Goal: Task Accomplishment & Management: Book appointment/travel/reservation

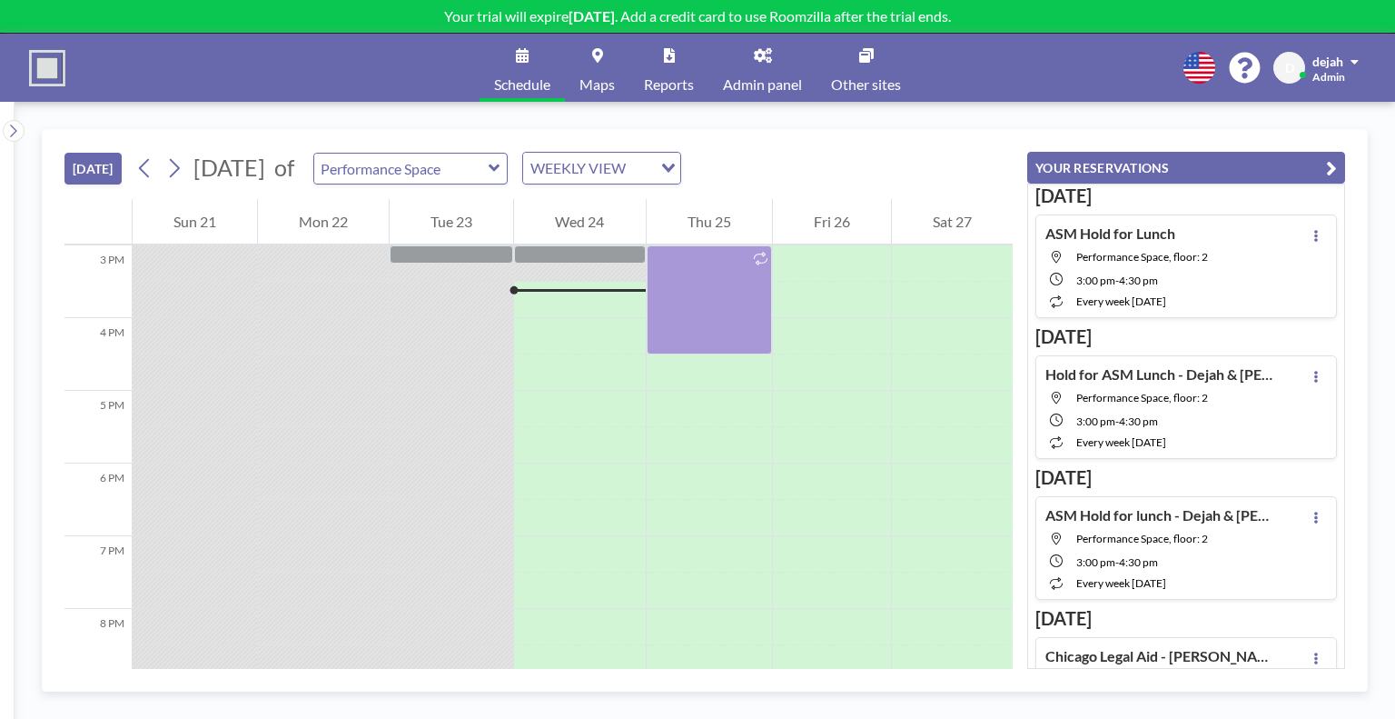
scroll to position [1090, 0]
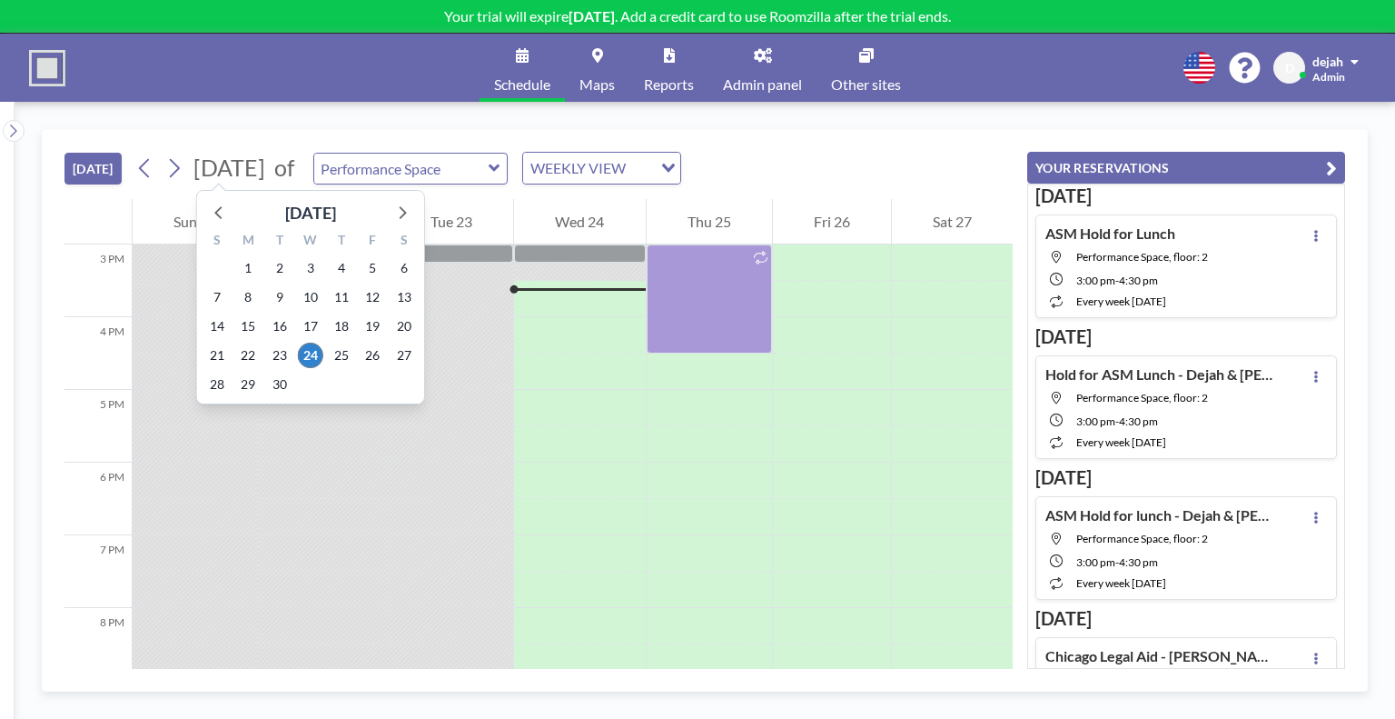
click at [265, 174] on span "[DATE]" at bounding box center [229, 167] width 72 height 27
click at [403, 206] on icon at bounding box center [402, 212] width 24 height 24
click at [342, 362] on span "20" at bounding box center [341, 354] width 25 height 25
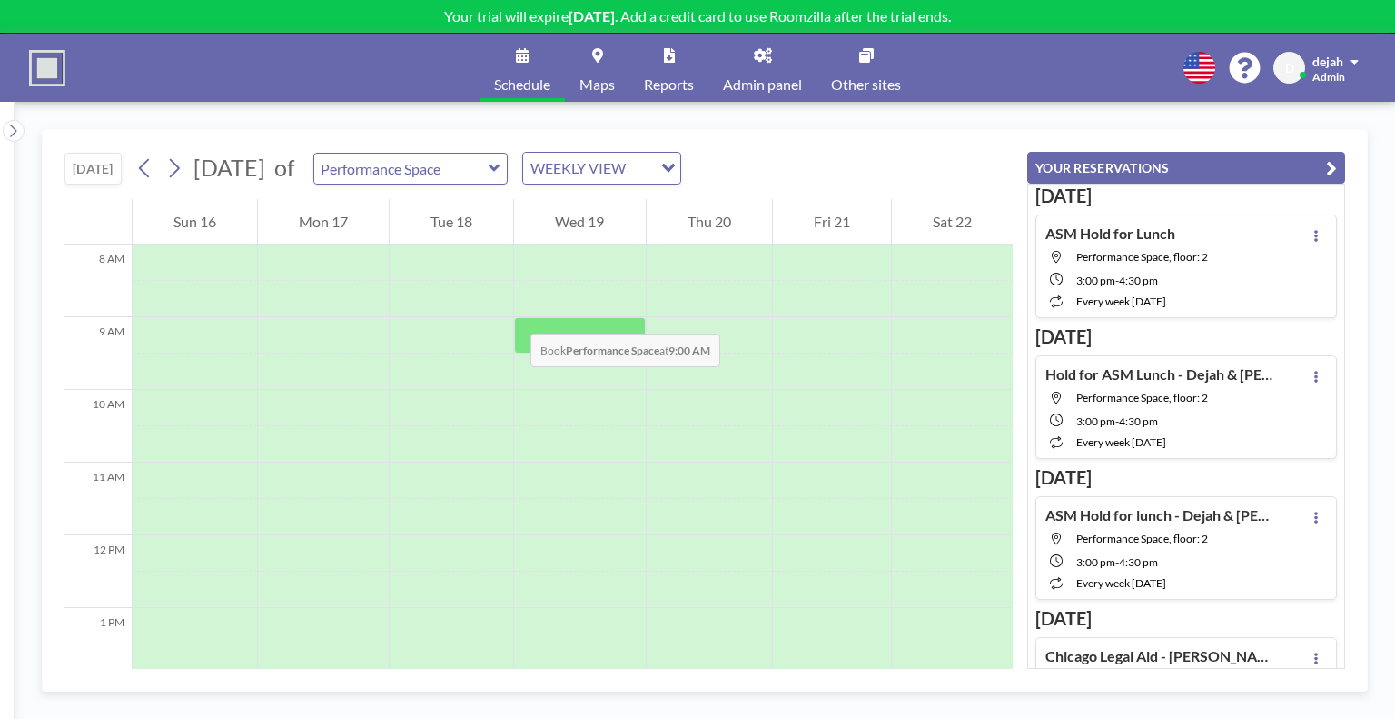
scroll to position [580, 0]
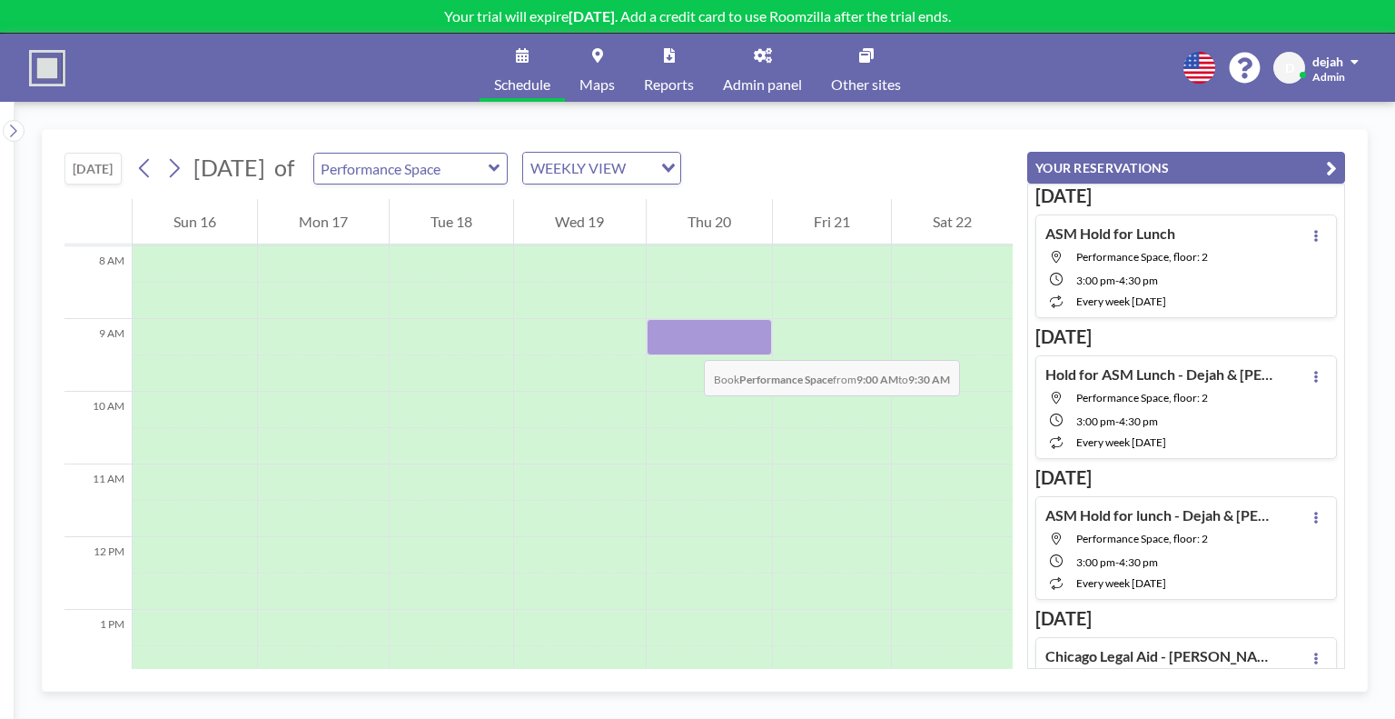
click at [686, 342] on div at bounding box center [709, 337] width 125 height 36
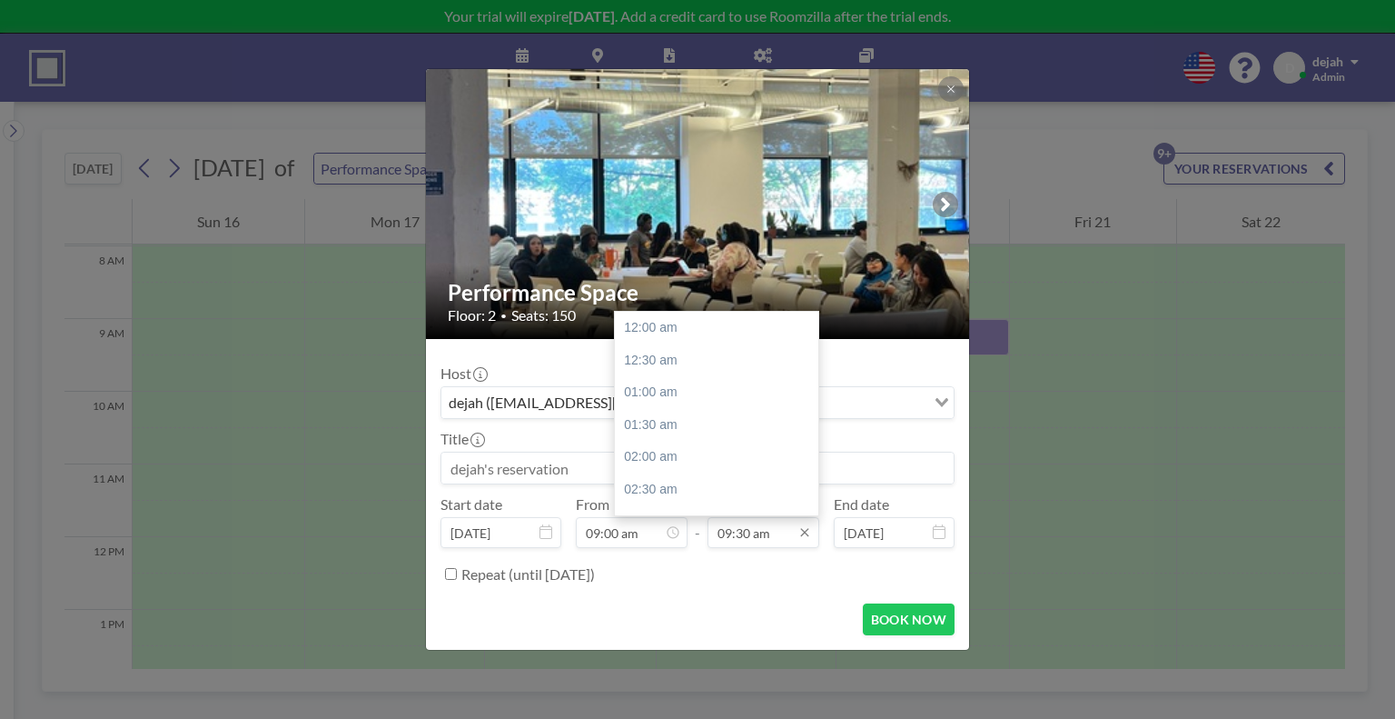
scroll to position [614, 0]
click at [762, 532] on input "09:30 am" at bounding box center [764, 532] width 112 height 31
click at [691, 482] on div "12:00 pm" at bounding box center [721, 489] width 213 height 33
type input "12:00 pm"
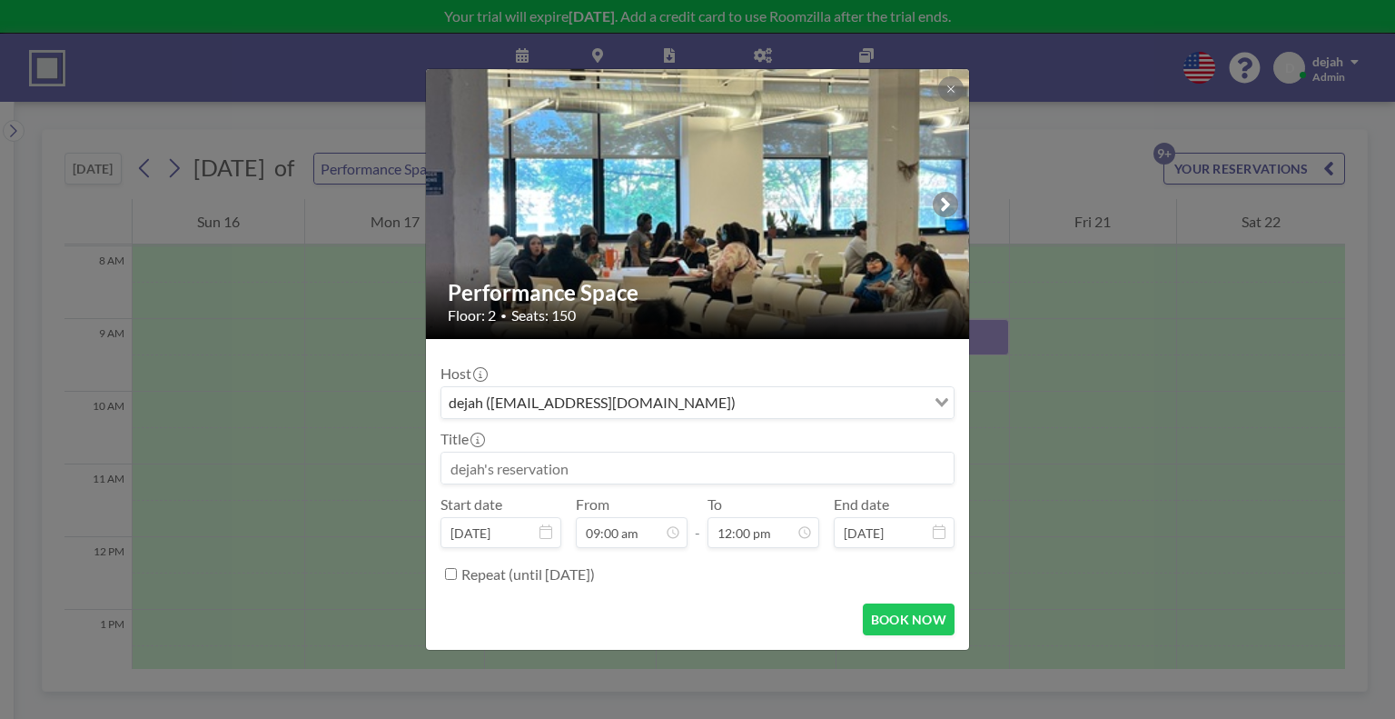
click at [476, 476] on input at bounding box center [697, 467] width 512 height 31
type input "CLX Meetup - [PERSON_NAME]"
click at [919, 613] on button "BOOK NOW" at bounding box center [909, 619] width 92 height 32
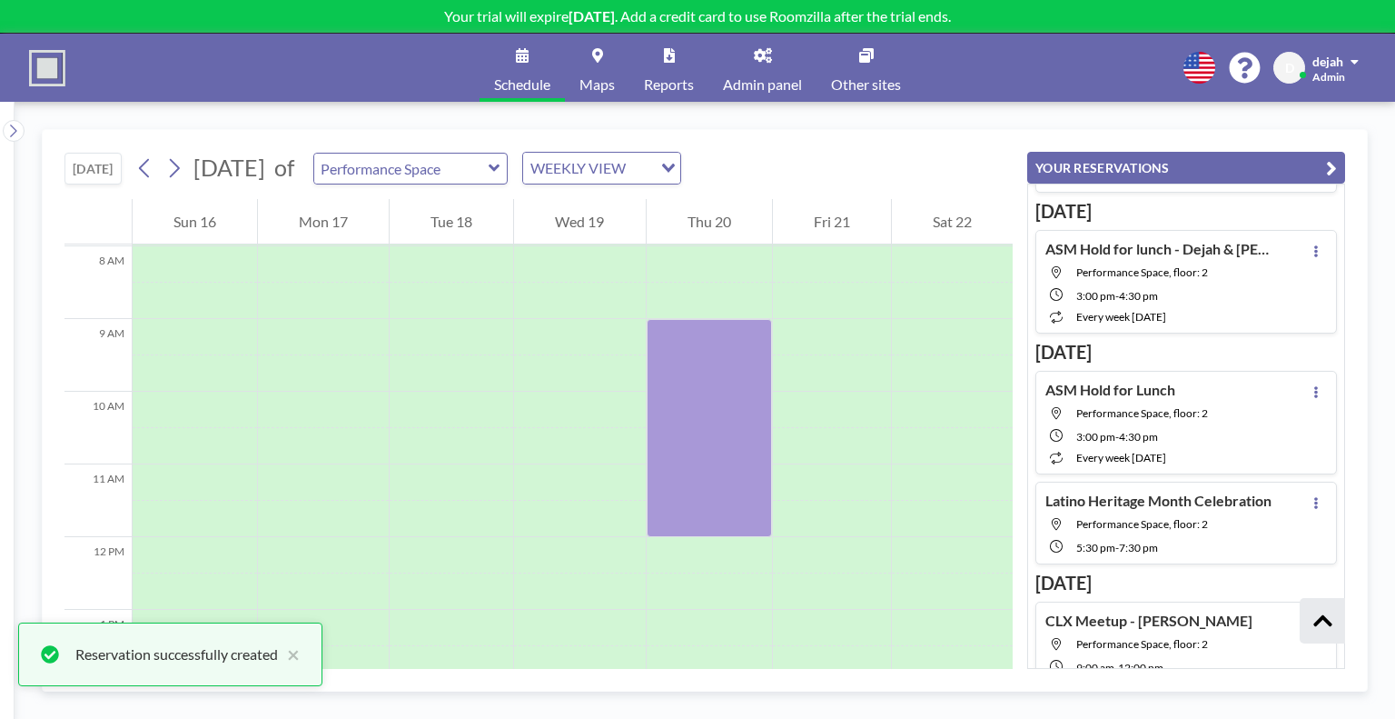
scroll to position [859, 0]
